Goal: Check status: Check status

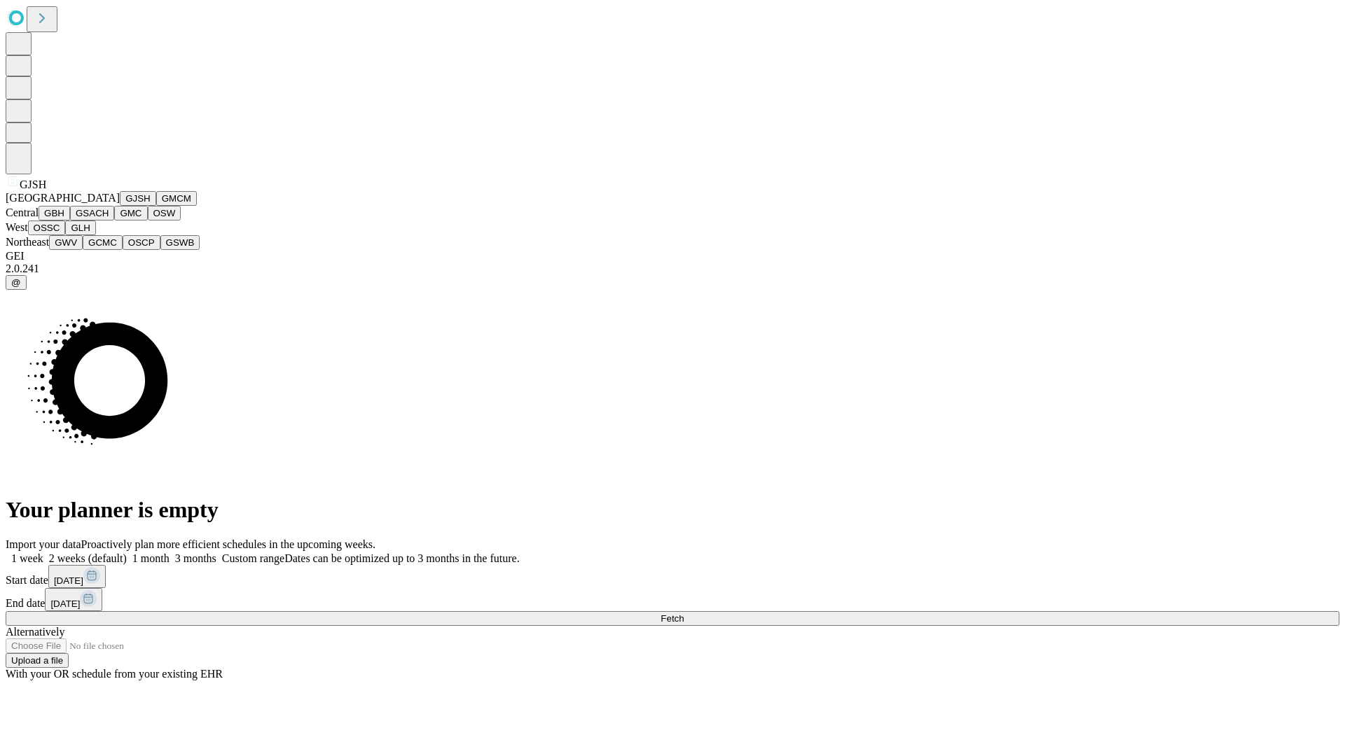
click at [120, 206] on button "GJSH" at bounding box center [138, 198] width 36 height 15
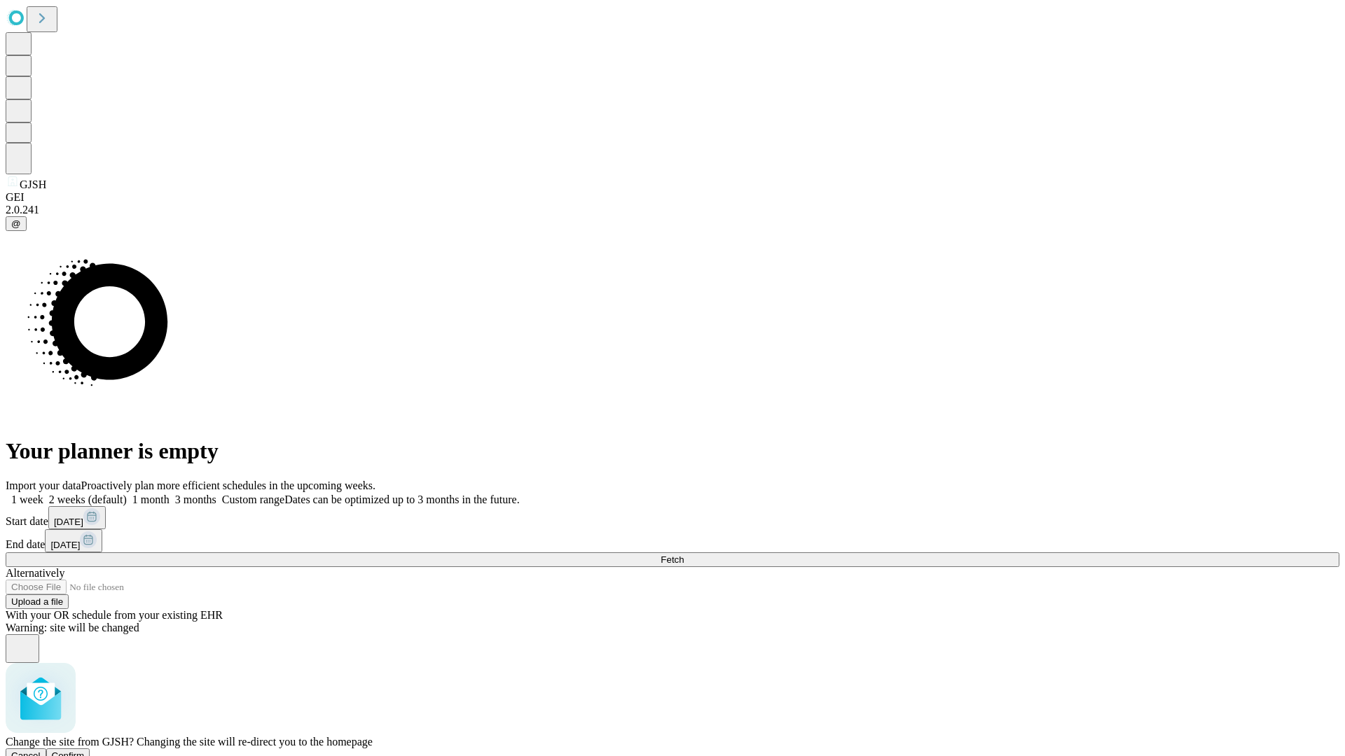
click at [85, 751] on span "Confirm" at bounding box center [68, 756] width 33 height 11
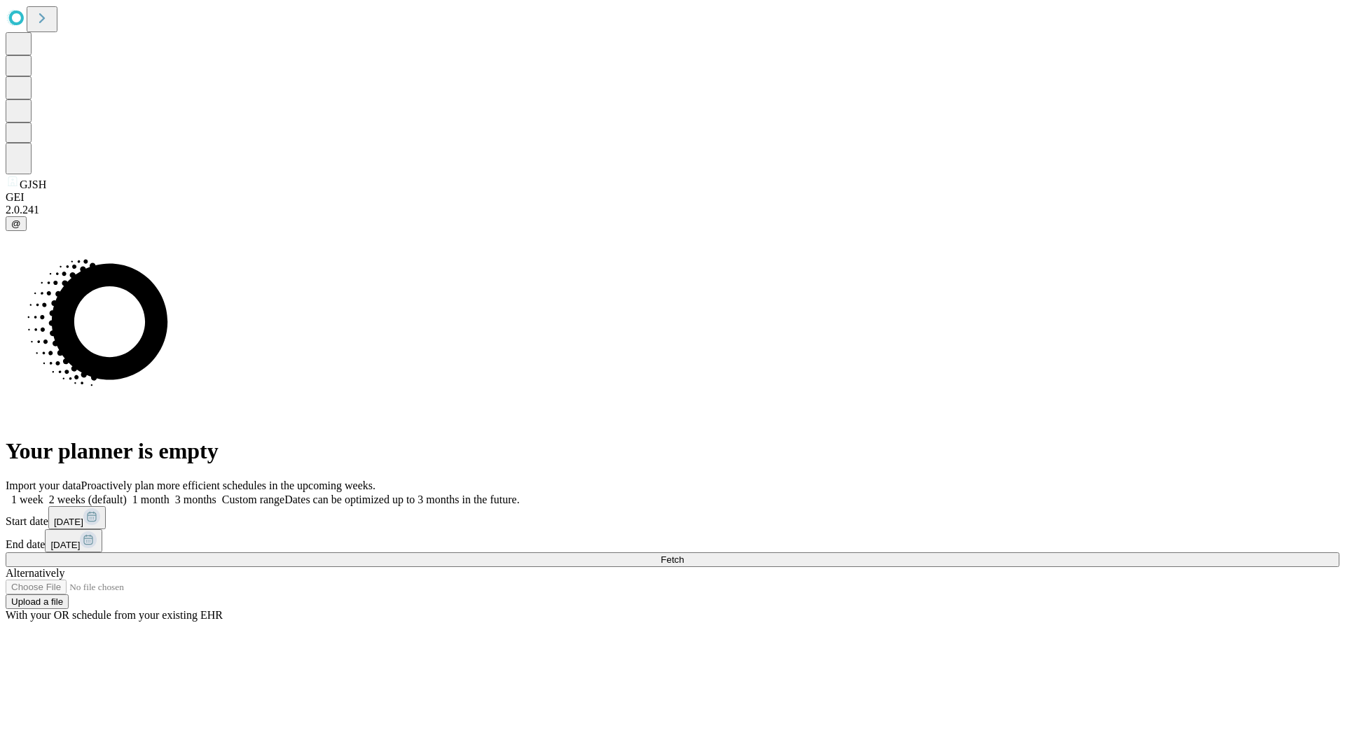
click at [127, 494] on label "2 weeks (default)" at bounding box center [84, 500] width 83 height 12
click at [684, 555] on span "Fetch" at bounding box center [671, 560] width 23 height 11
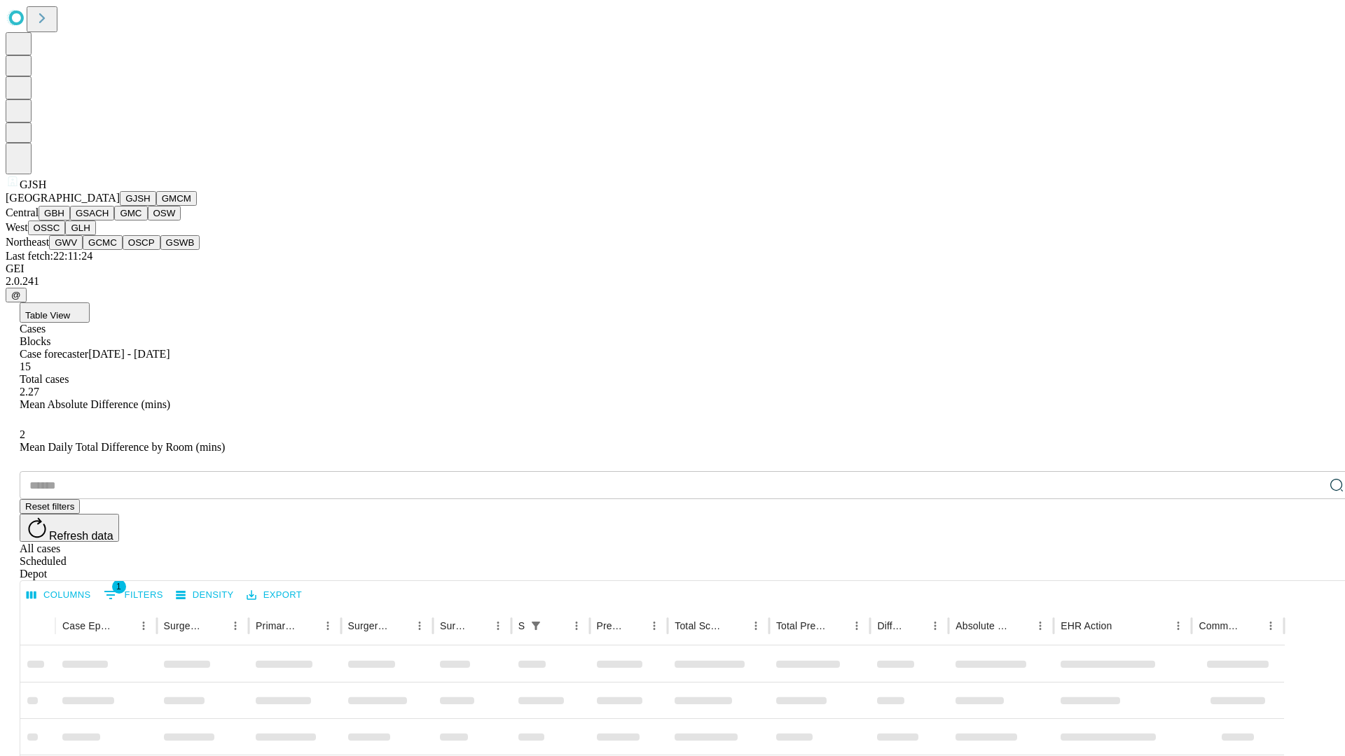
click at [156, 206] on button "GMCM" at bounding box center [176, 198] width 41 height 15
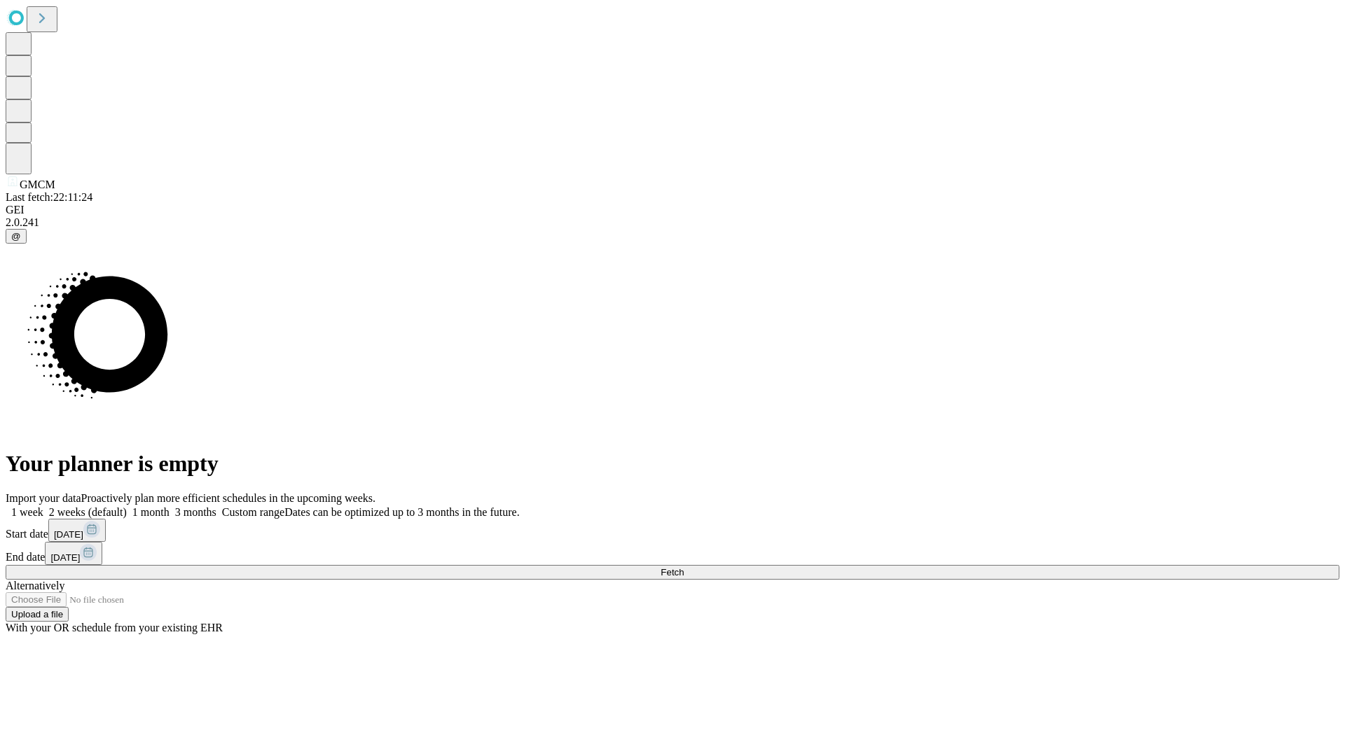
click at [127, 506] on label "2 weeks (default)" at bounding box center [84, 512] width 83 height 12
click at [684, 567] on span "Fetch" at bounding box center [671, 572] width 23 height 11
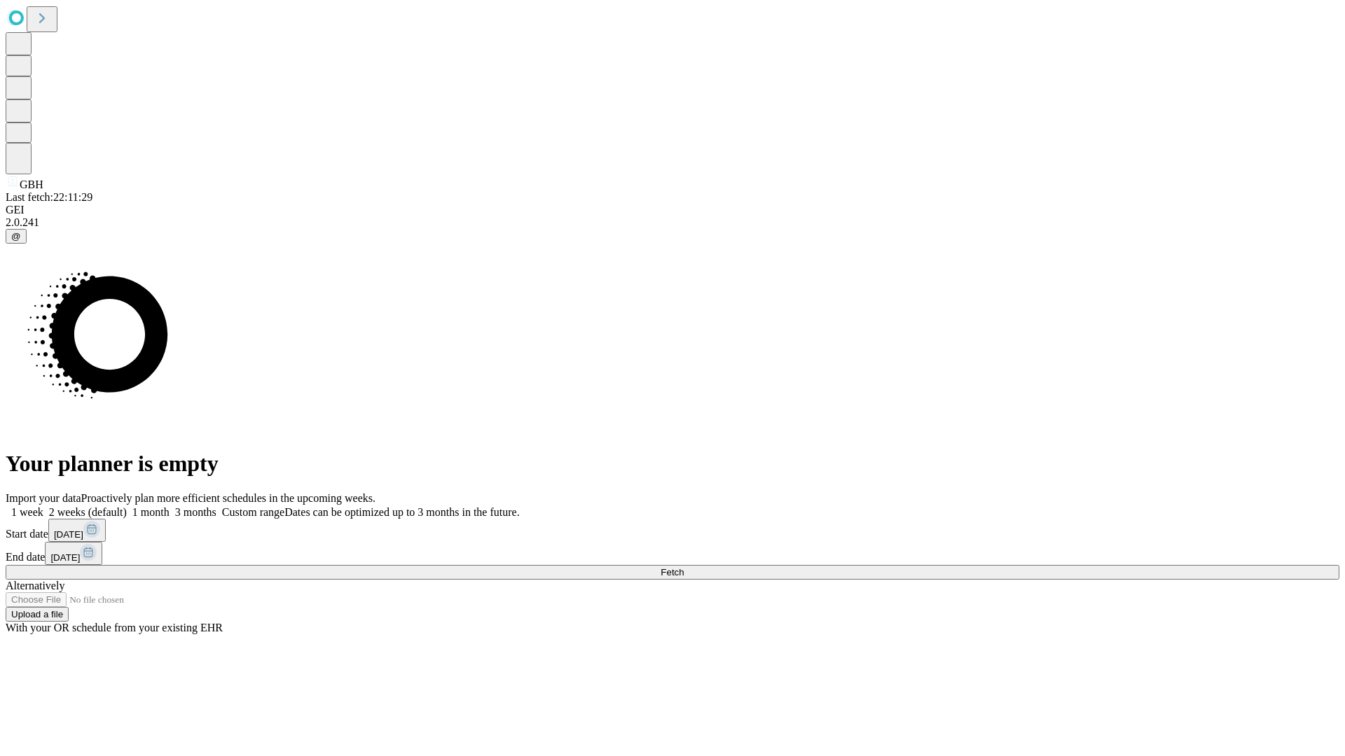
click at [127, 506] on label "2 weeks (default)" at bounding box center [84, 512] width 83 height 12
click at [684, 567] on span "Fetch" at bounding box center [671, 572] width 23 height 11
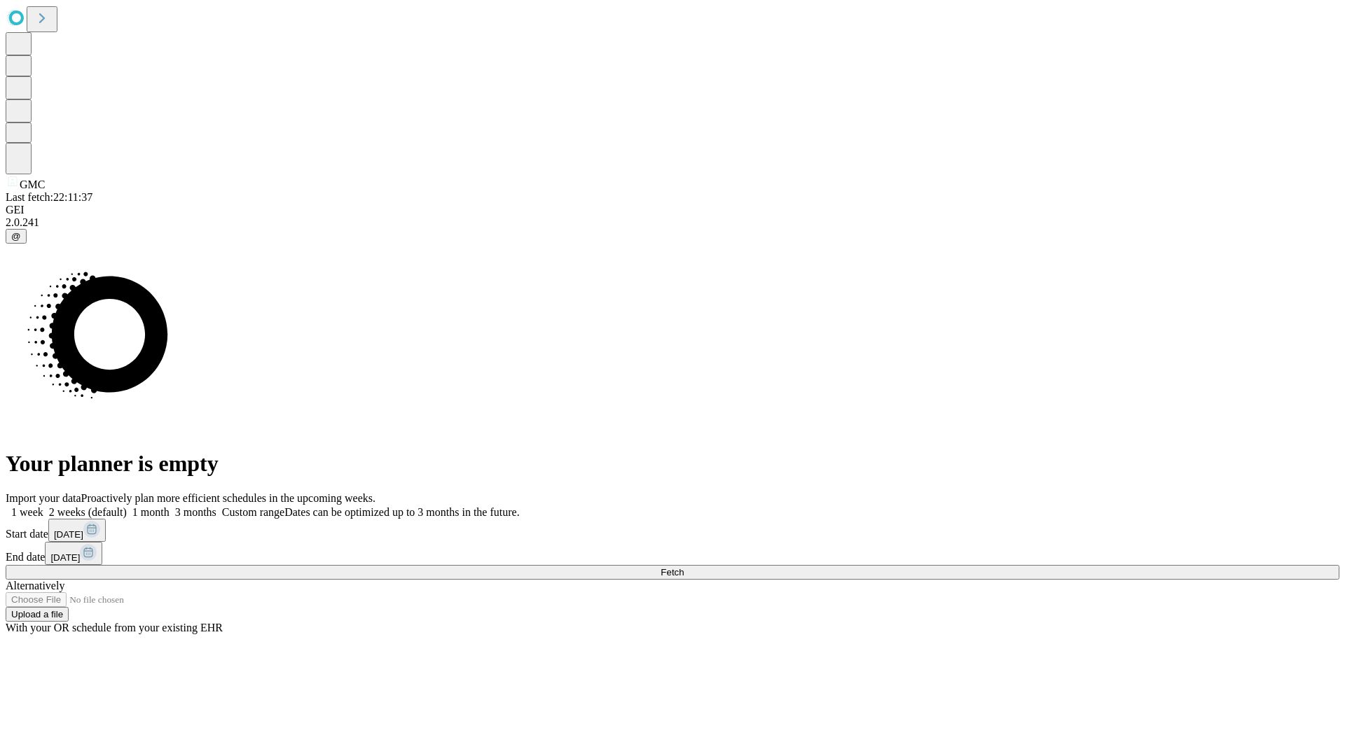
click at [127, 506] on label "2 weeks (default)" at bounding box center [84, 512] width 83 height 12
click at [684, 567] on span "Fetch" at bounding box center [671, 572] width 23 height 11
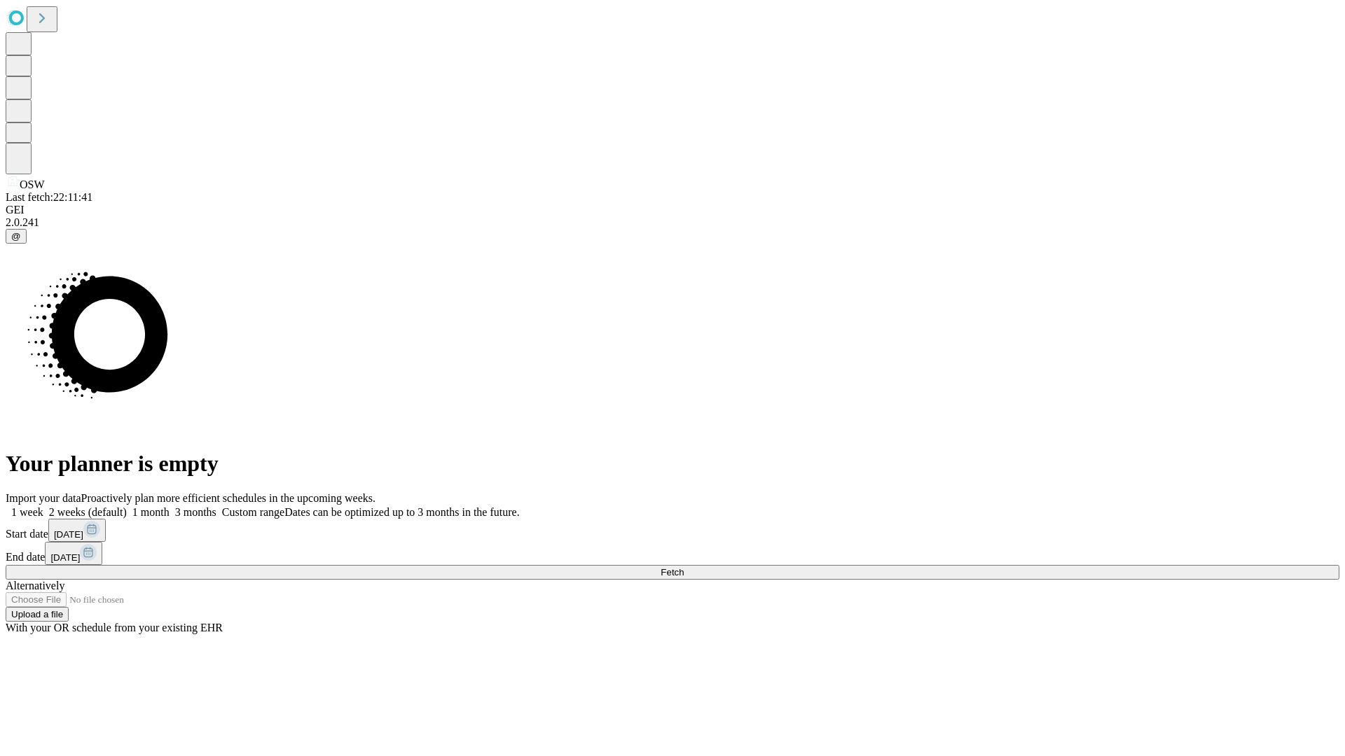
click at [127, 506] on label "2 weeks (default)" at bounding box center [84, 512] width 83 height 12
click at [684, 567] on span "Fetch" at bounding box center [671, 572] width 23 height 11
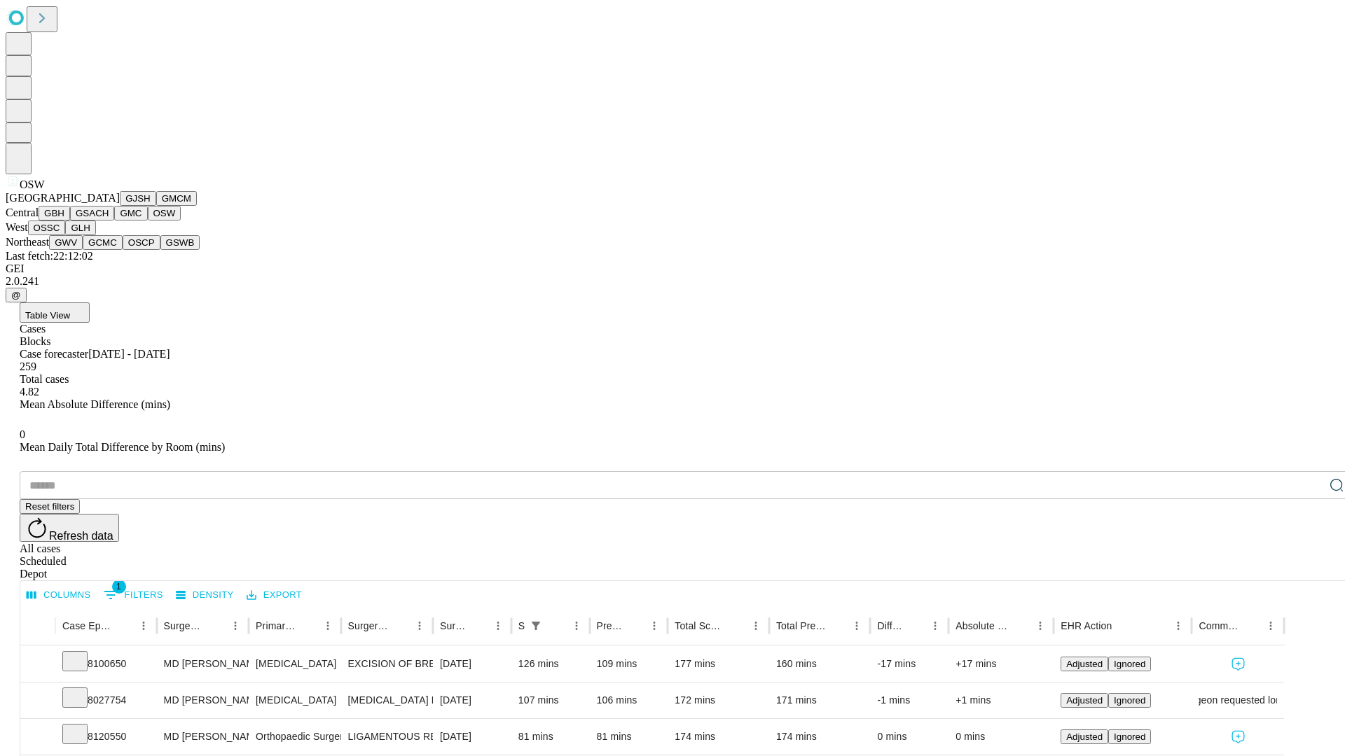
click at [66, 235] on button "OSSC" at bounding box center [47, 228] width 38 height 15
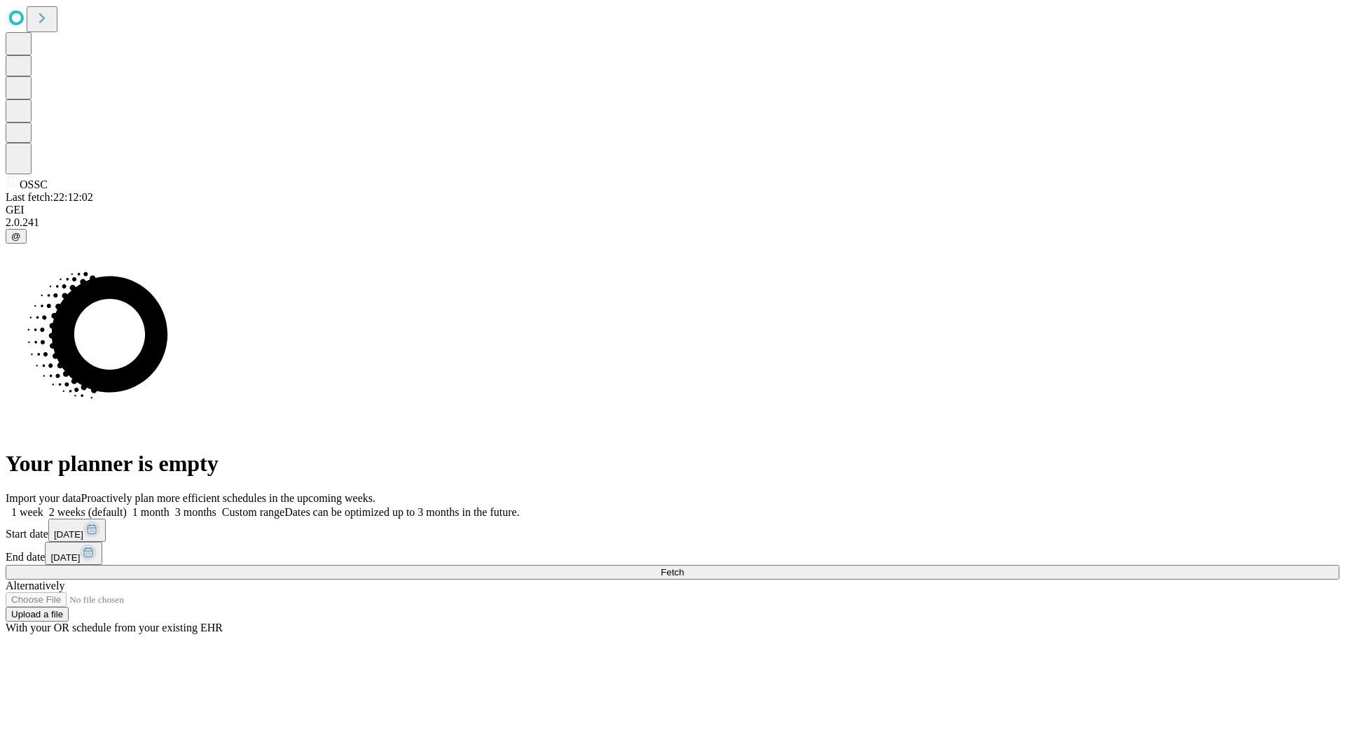
click at [127, 506] on label "2 weeks (default)" at bounding box center [84, 512] width 83 height 12
click at [684, 567] on span "Fetch" at bounding box center [671, 572] width 23 height 11
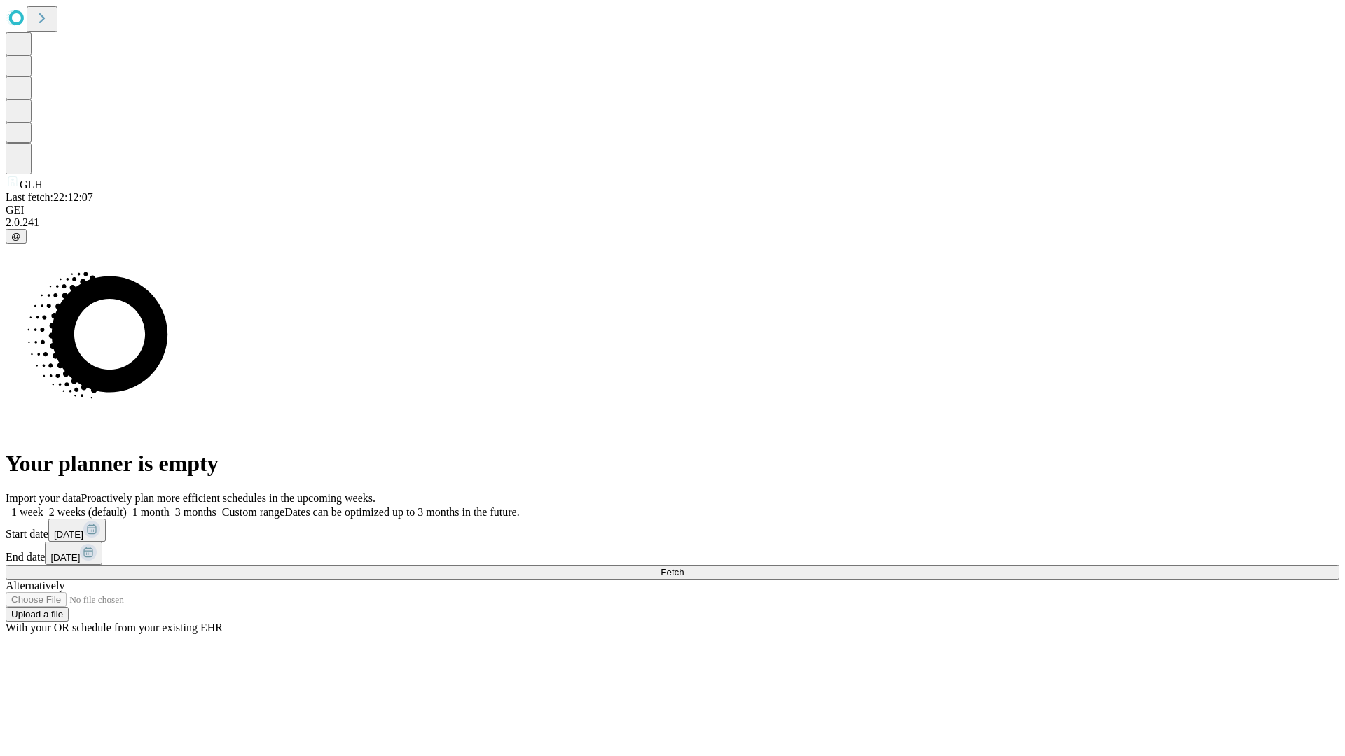
click at [127, 506] on label "2 weeks (default)" at bounding box center [84, 512] width 83 height 12
click at [684, 567] on span "Fetch" at bounding box center [671, 572] width 23 height 11
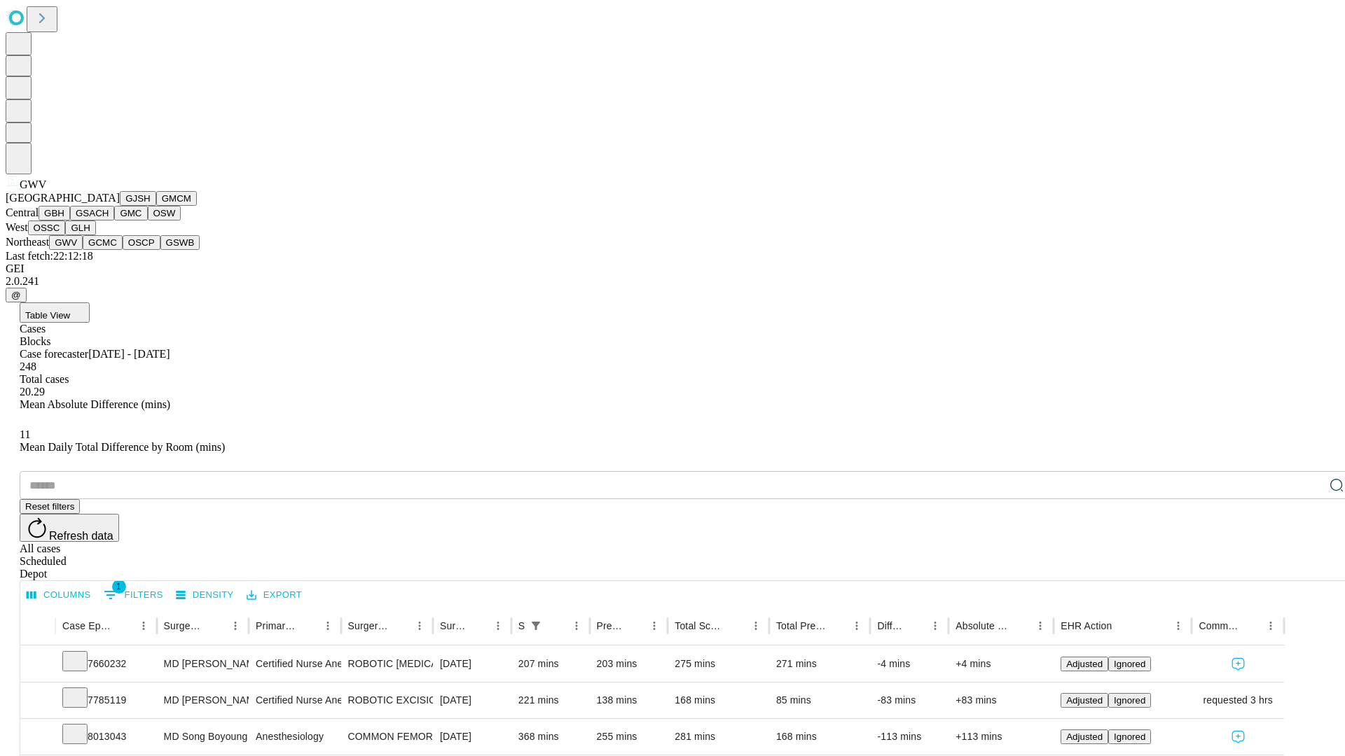
click at [109, 250] on button "GCMC" at bounding box center [103, 242] width 40 height 15
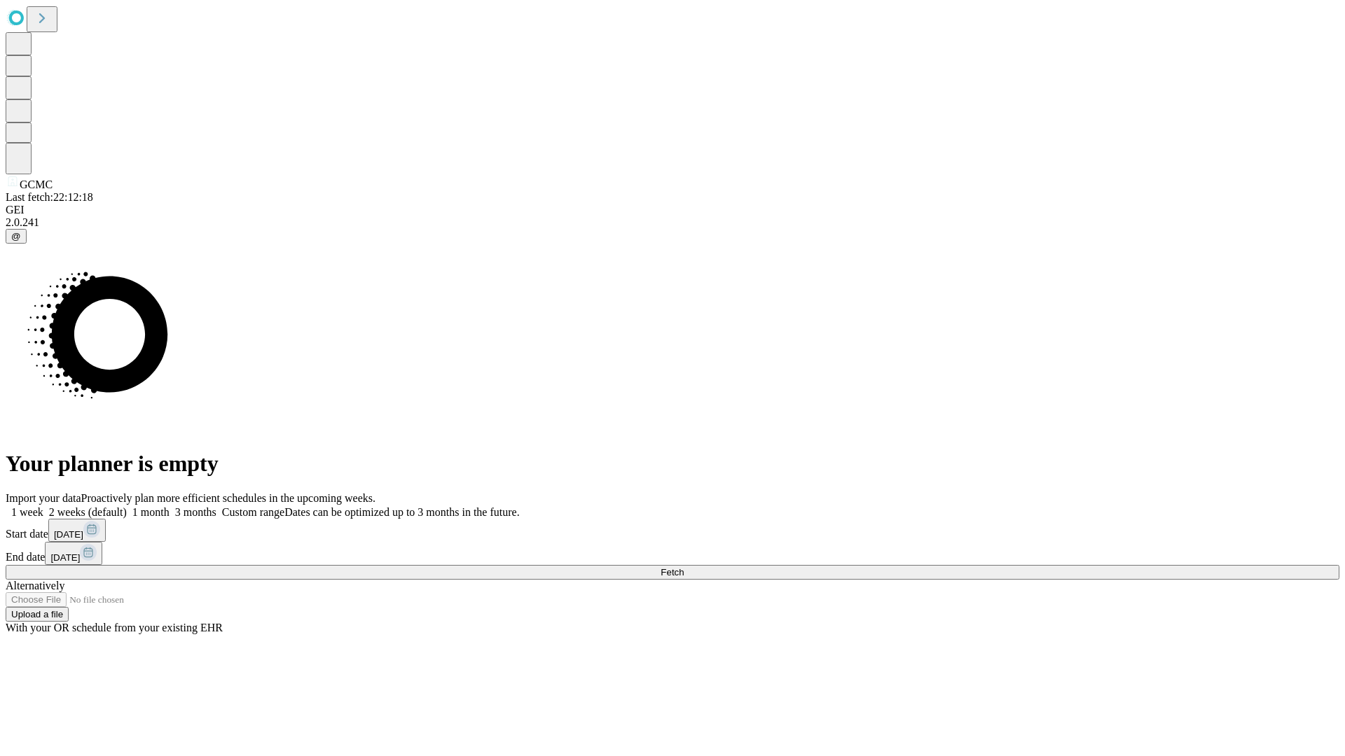
click at [127, 506] on label "2 weeks (default)" at bounding box center [84, 512] width 83 height 12
click at [684, 567] on span "Fetch" at bounding box center [671, 572] width 23 height 11
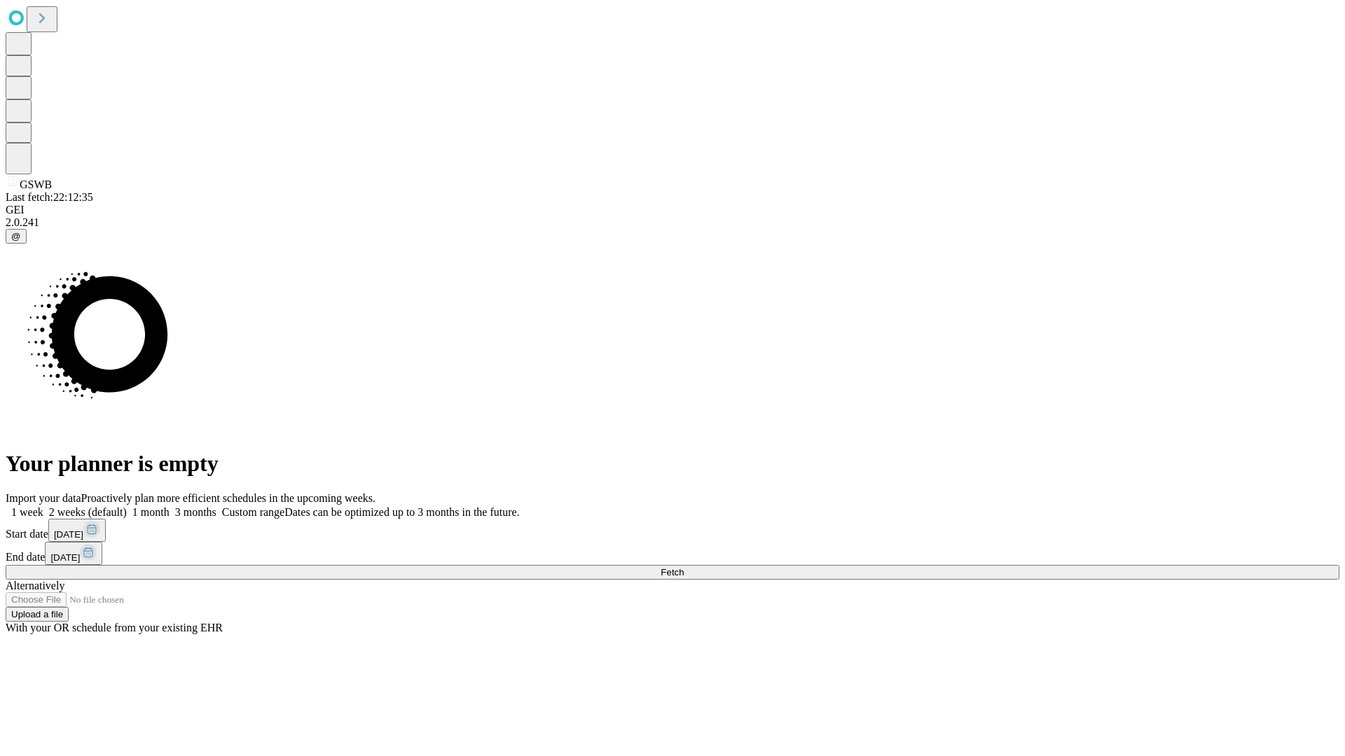
click at [127, 506] on label "2 weeks (default)" at bounding box center [84, 512] width 83 height 12
click at [684, 567] on span "Fetch" at bounding box center [671, 572] width 23 height 11
